Goal: Task Accomplishment & Management: Use online tool/utility

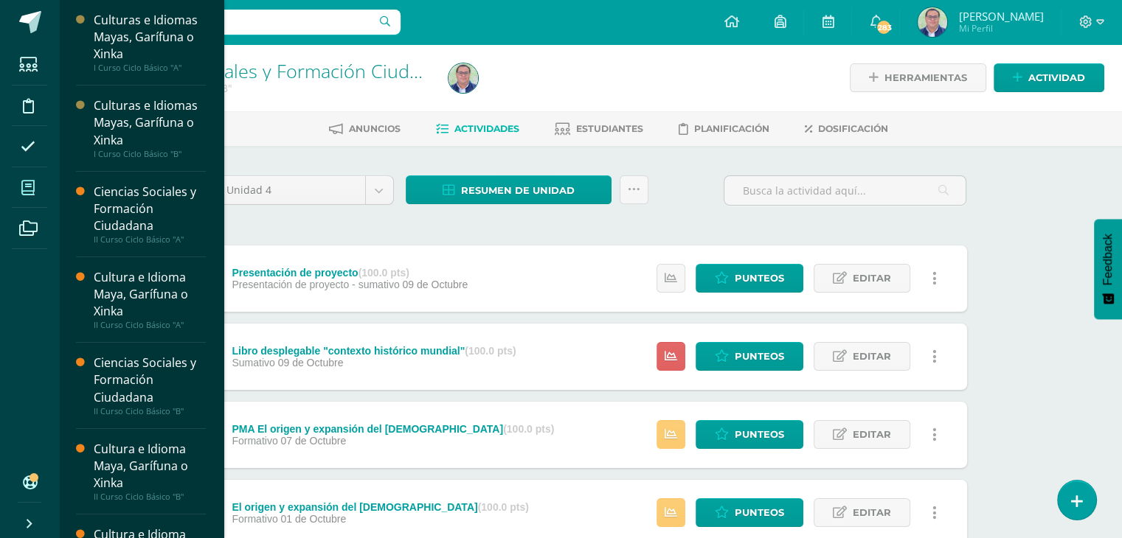
click at [35, 192] on span at bounding box center [28, 187] width 33 height 33
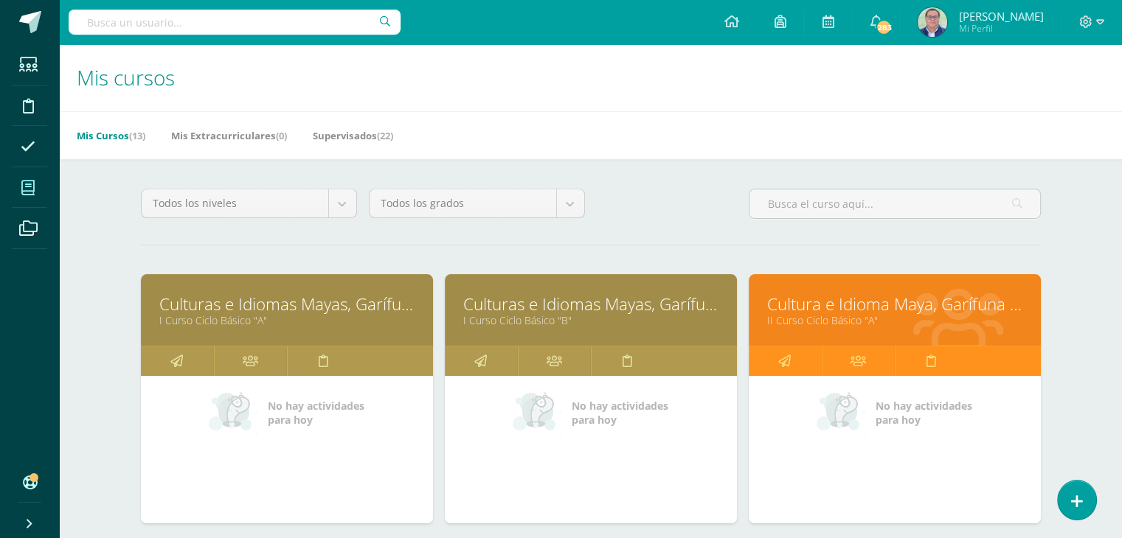
scroll to position [147, 0]
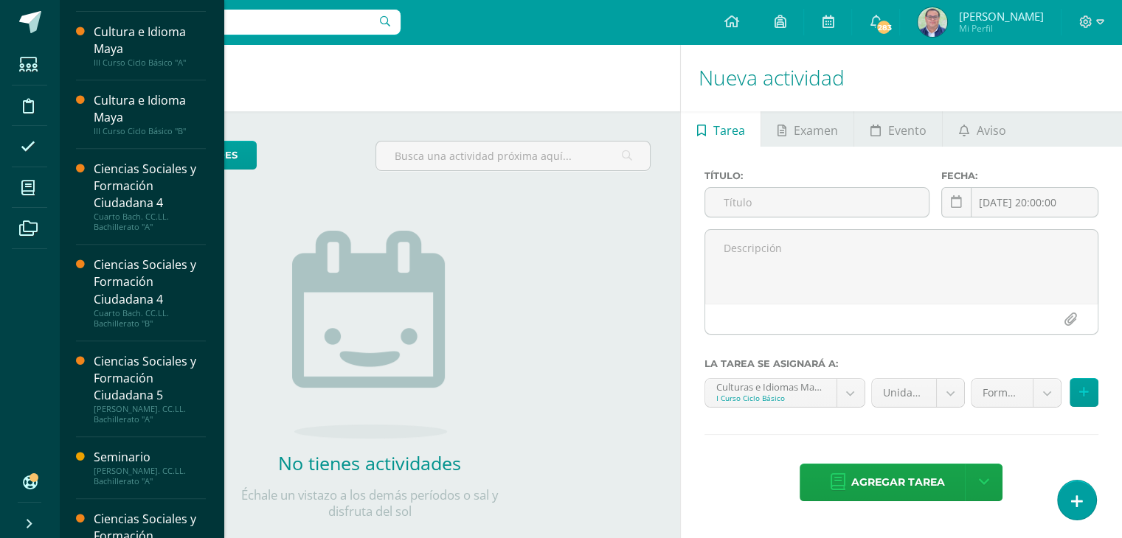
scroll to position [655, 0]
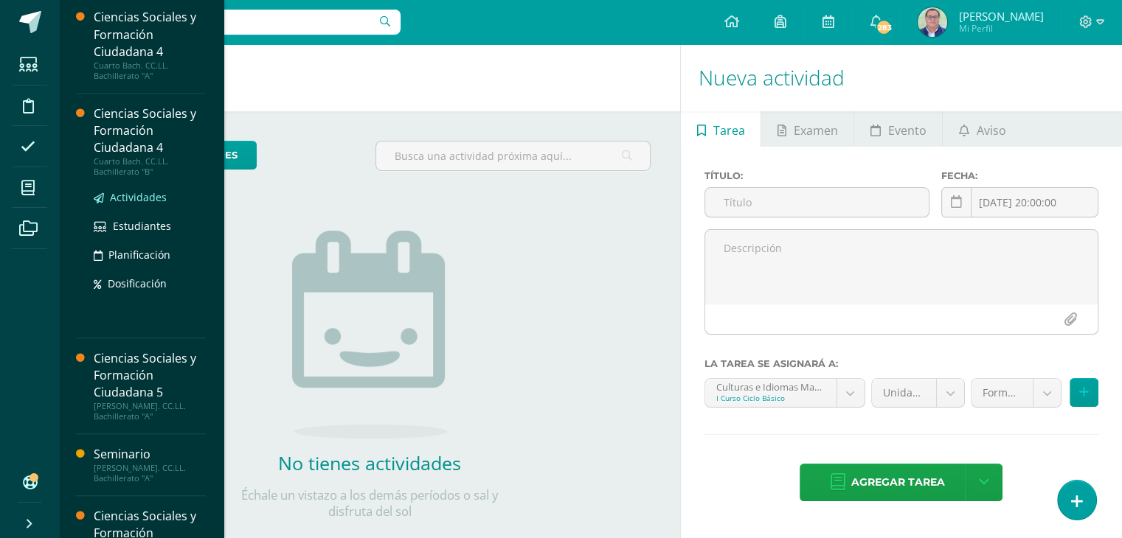
click at [145, 196] on span "Actividades" at bounding box center [138, 197] width 57 height 14
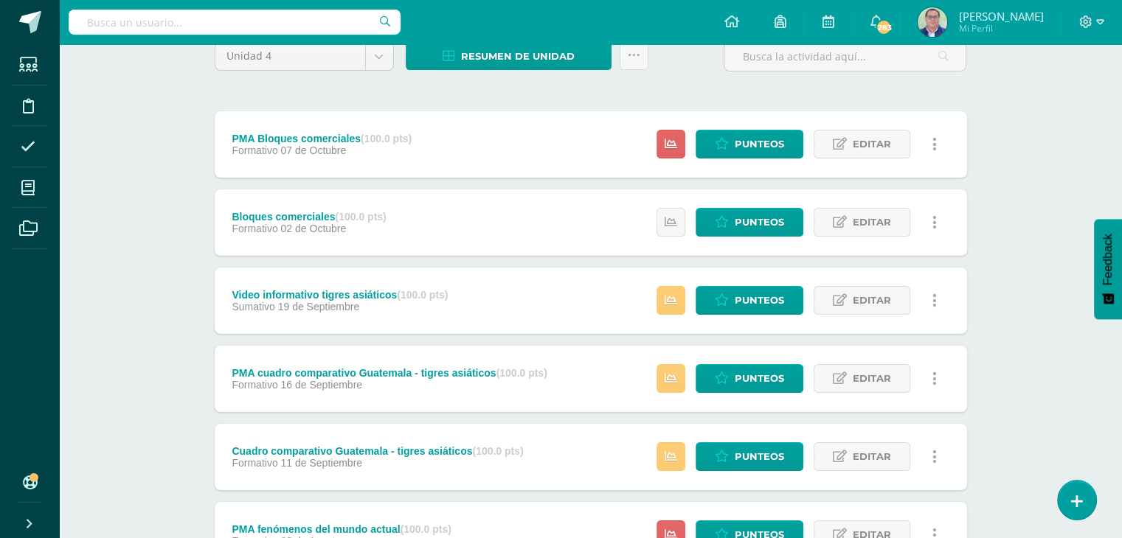
scroll to position [147, 0]
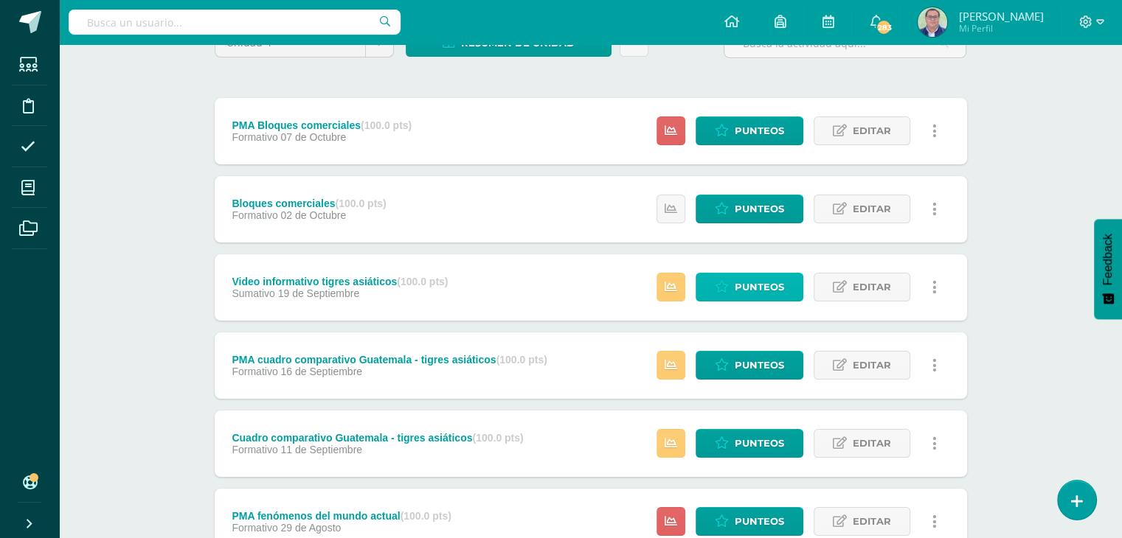
click at [752, 288] on span "Punteos" at bounding box center [759, 287] width 49 height 27
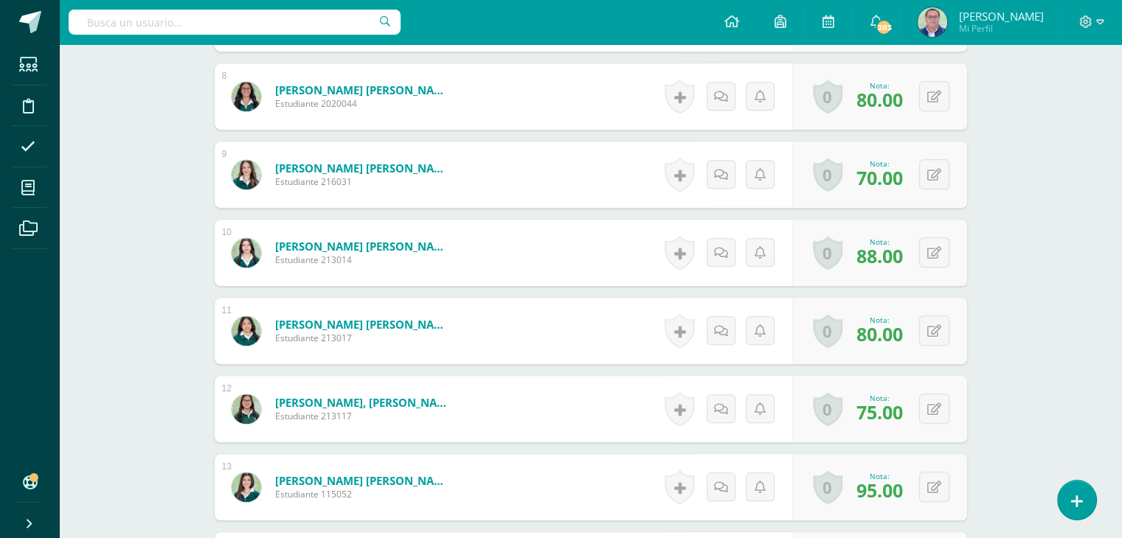
scroll to position [959, 0]
